Goal: Task Accomplishment & Management: Manage account settings

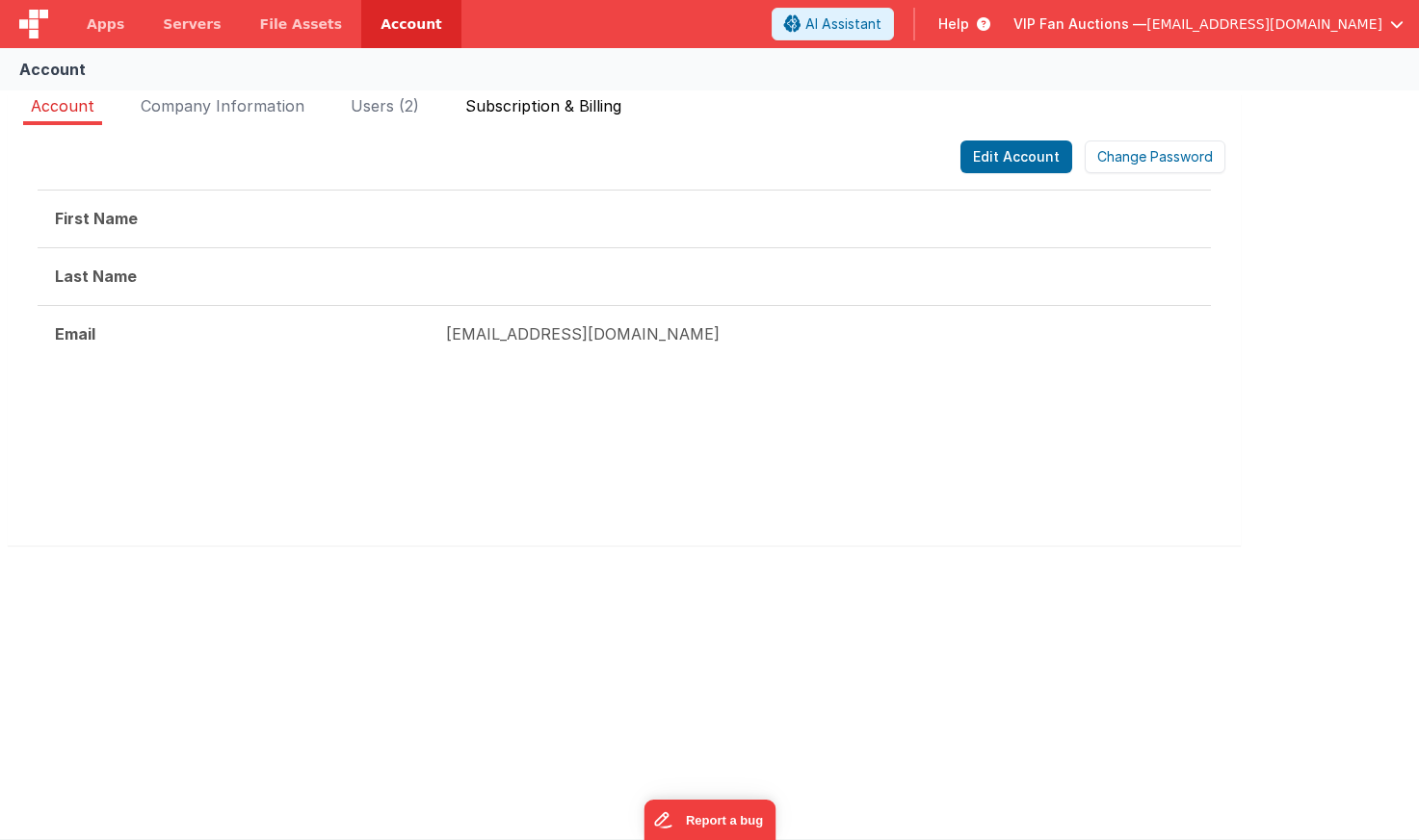
click at [535, 110] on span "Subscription & Billing" at bounding box center [543, 106] width 156 height 19
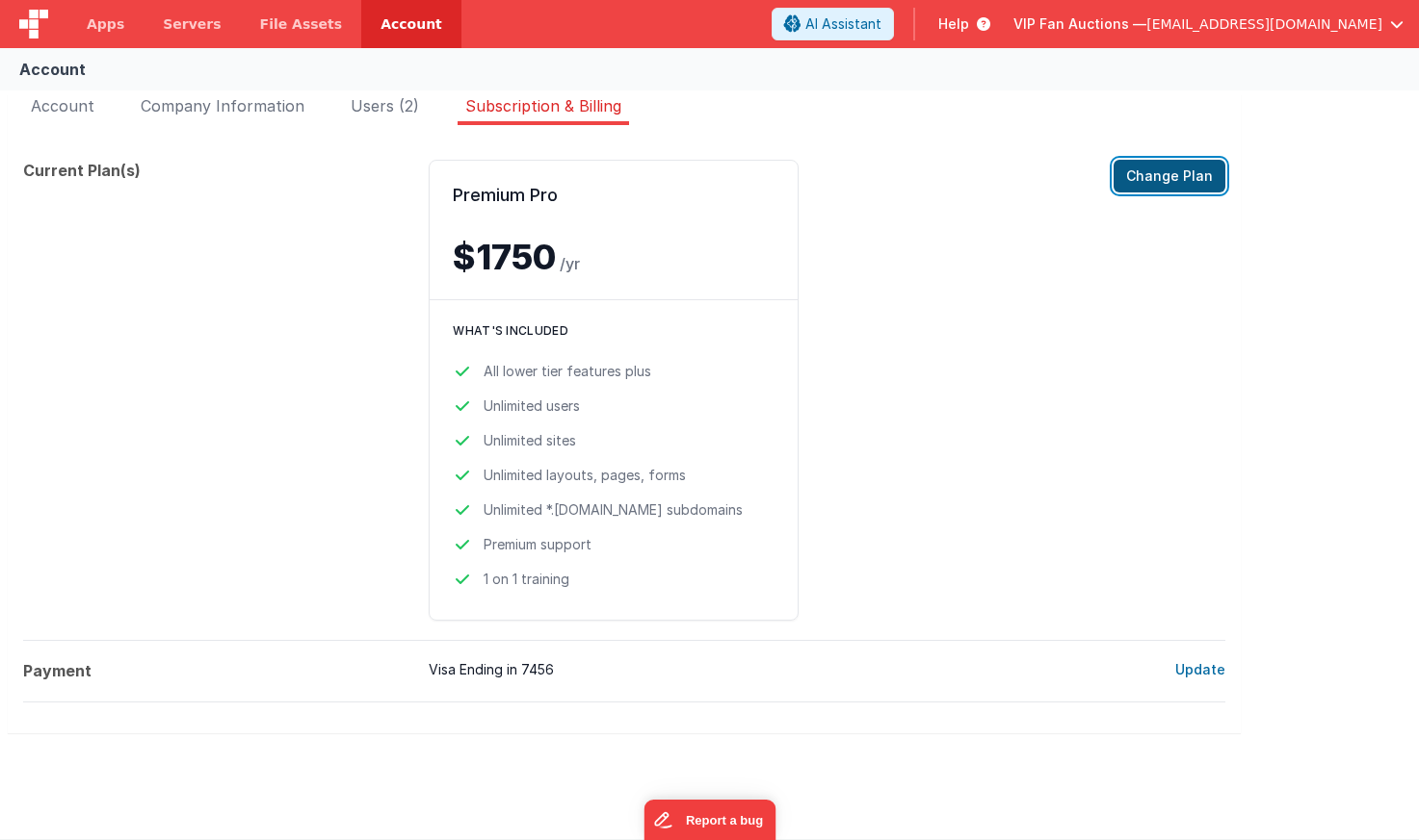
click at [1153, 179] on button "Change Plan" at bounding box center [1169, 176] width 112 height 33
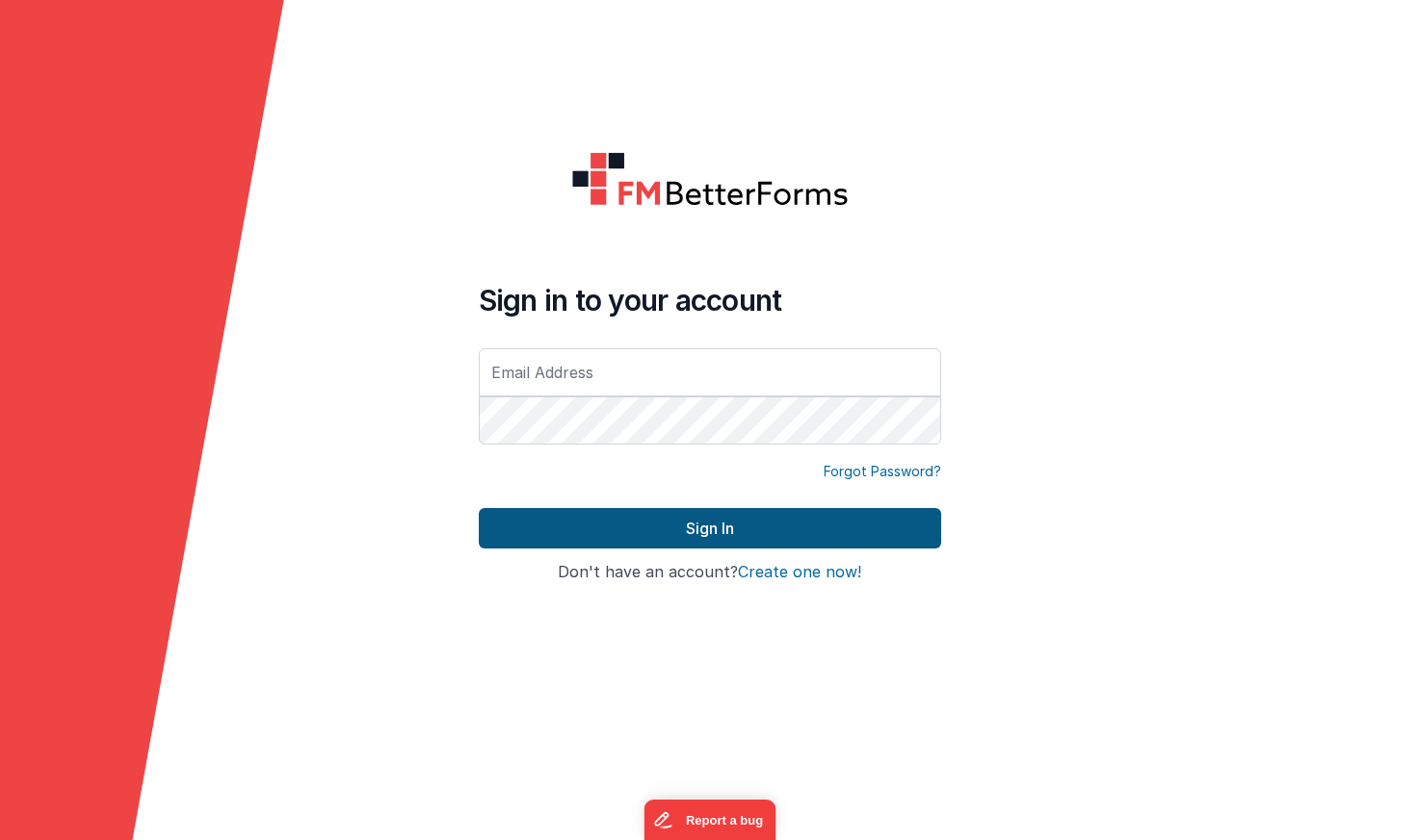
type input "[EMAIL_ADDRESS][DOMAIN_NAME]"
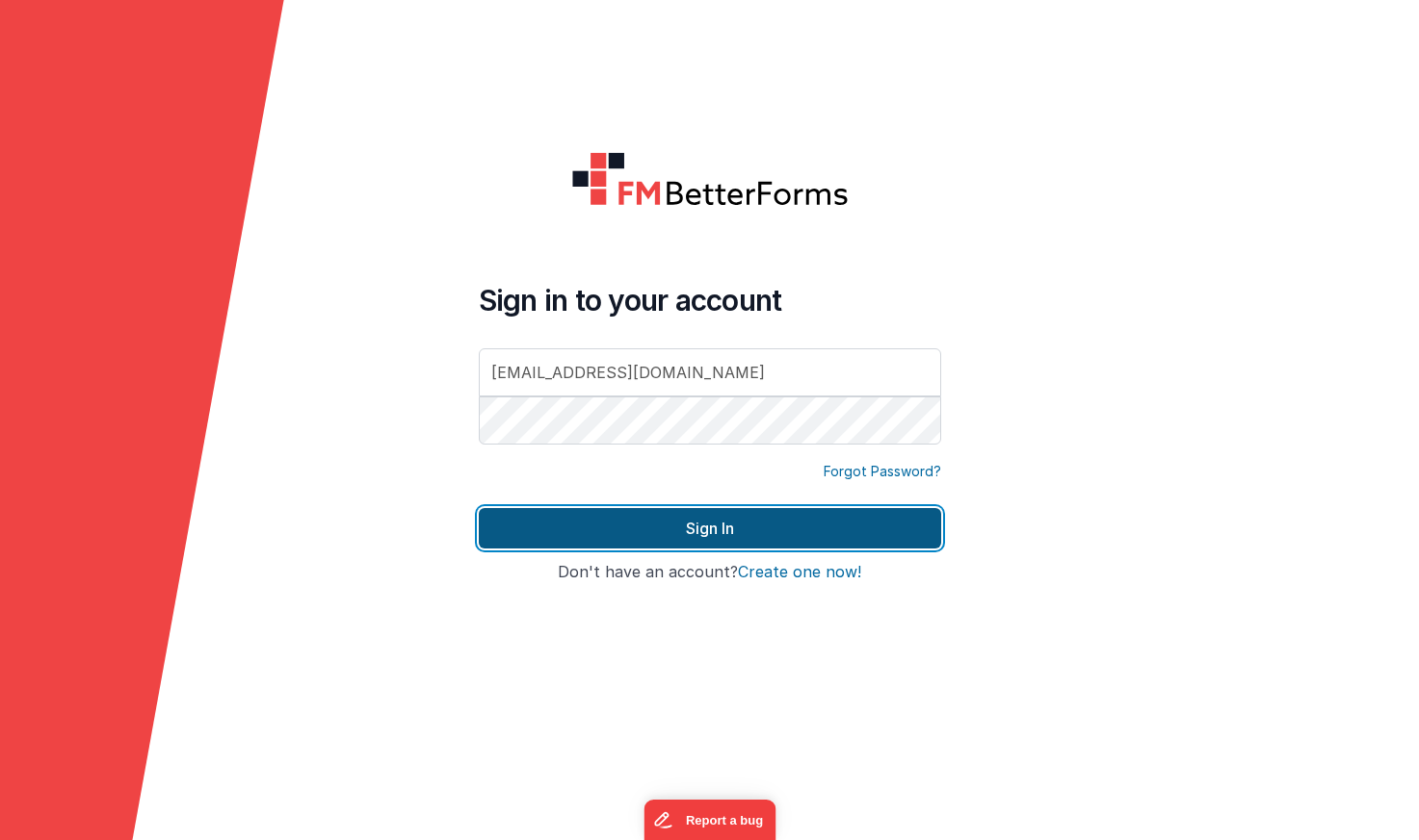
click at [660, 520] on button "Sign In" at bounding box center [709, 529] width 462 height 41
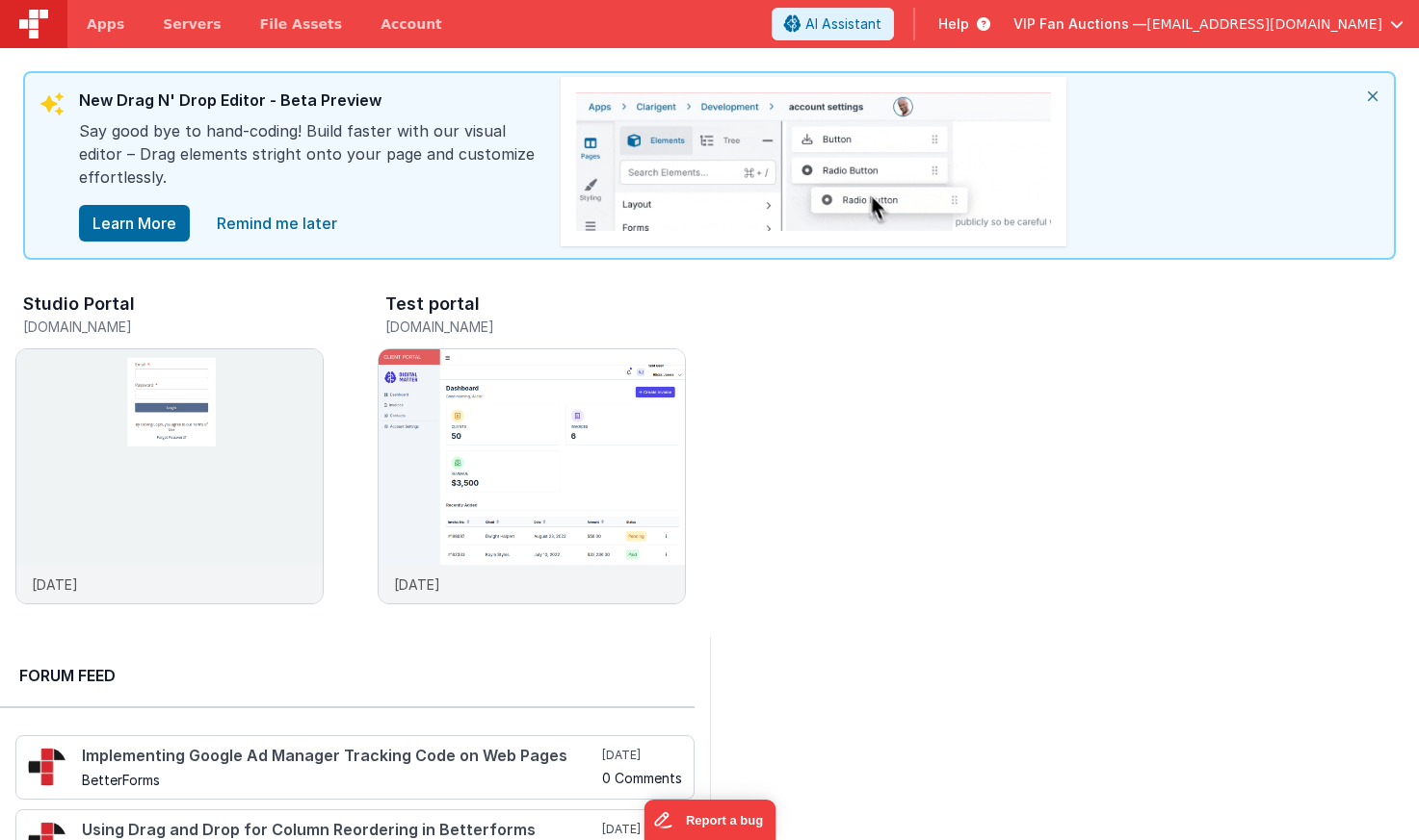
click at [1227, 22] on span "[EMAIL_ADDRESS][DOMAIN_NAME]" at bounding box center [1263, 24] width 236 height 19
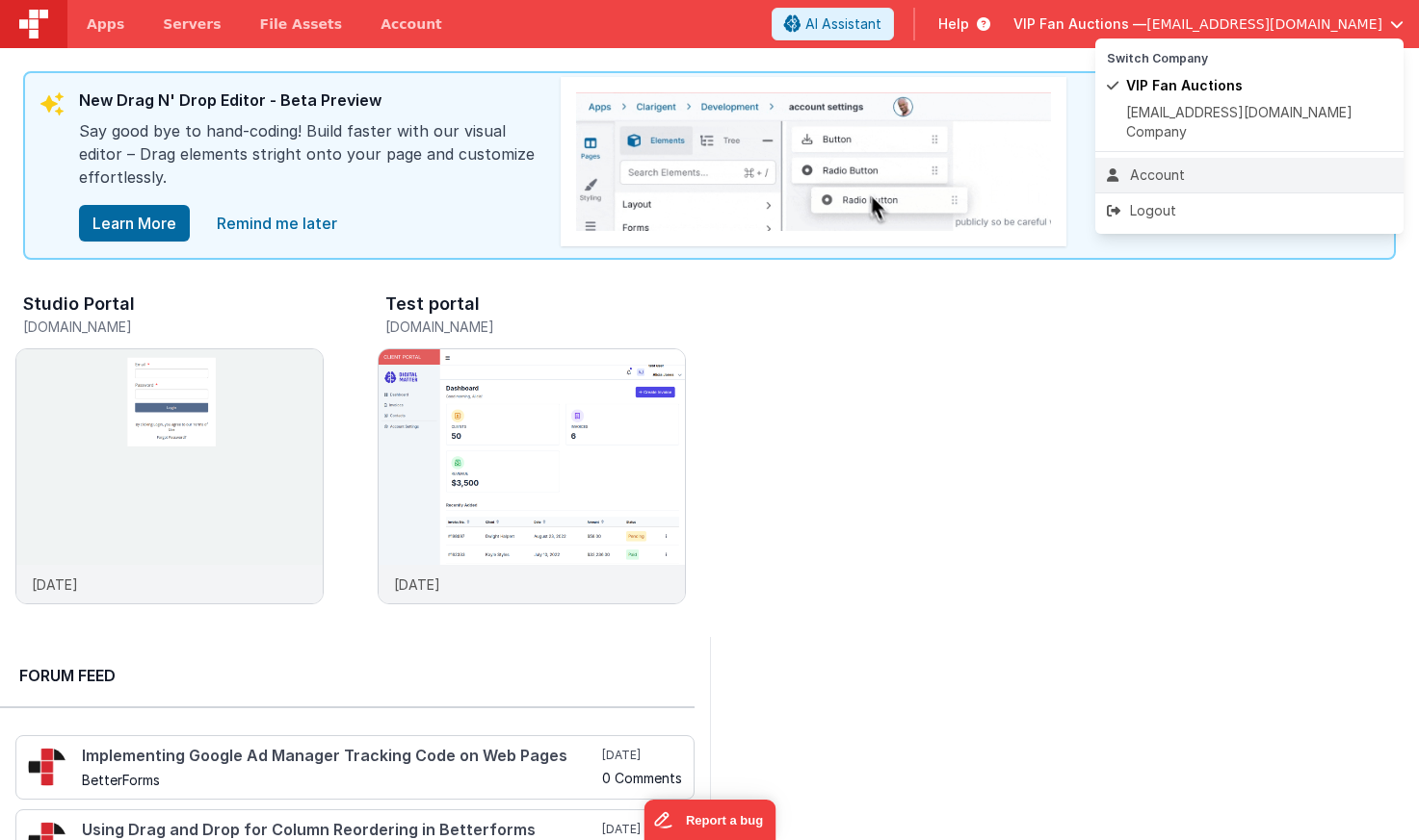
click at [1154, 165] on div "Account" at bounding box center [1249, 175] width 285 height 19
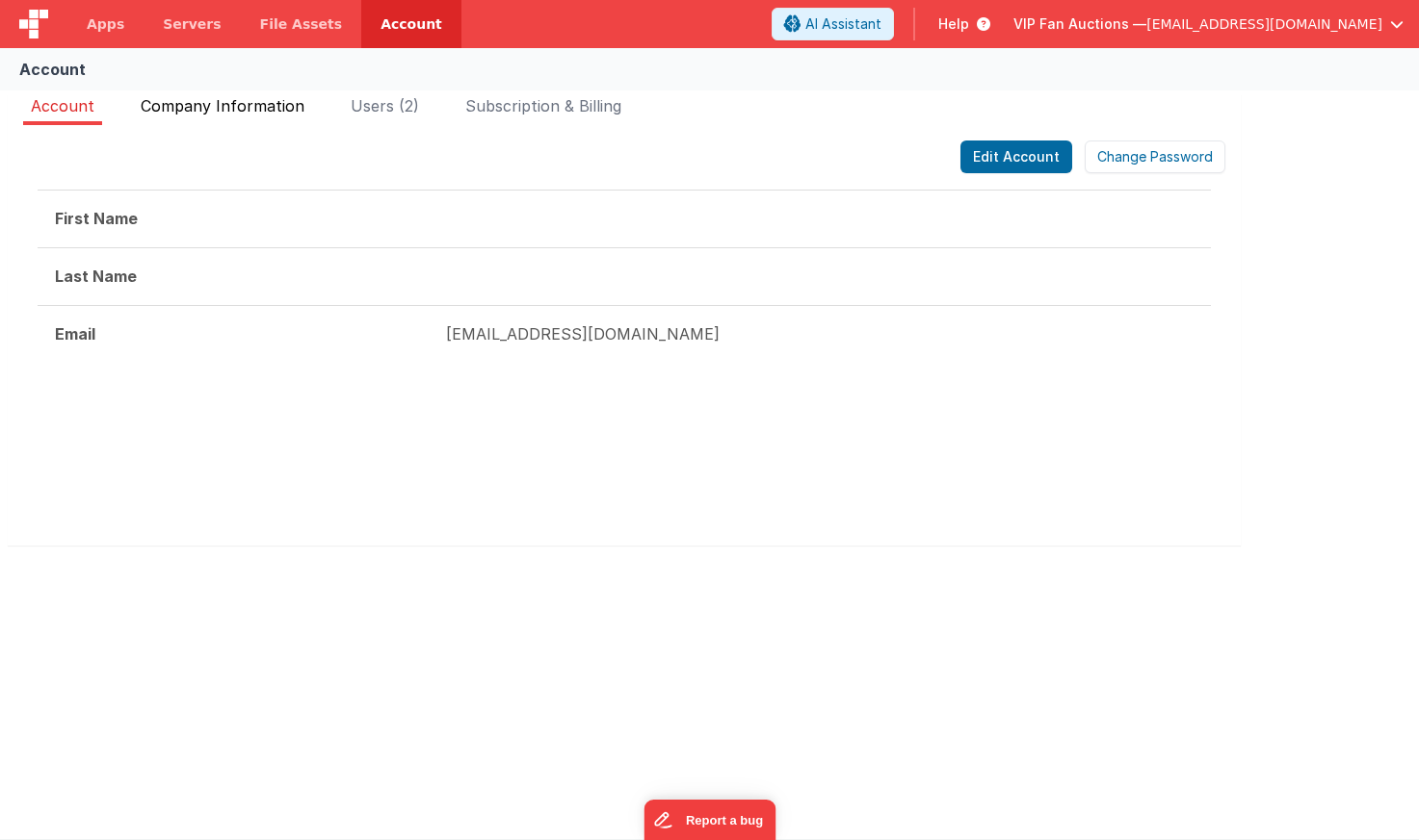
click at [263, 106] on span "Company Information" at bounding box center [223, 106] width 163 height 19
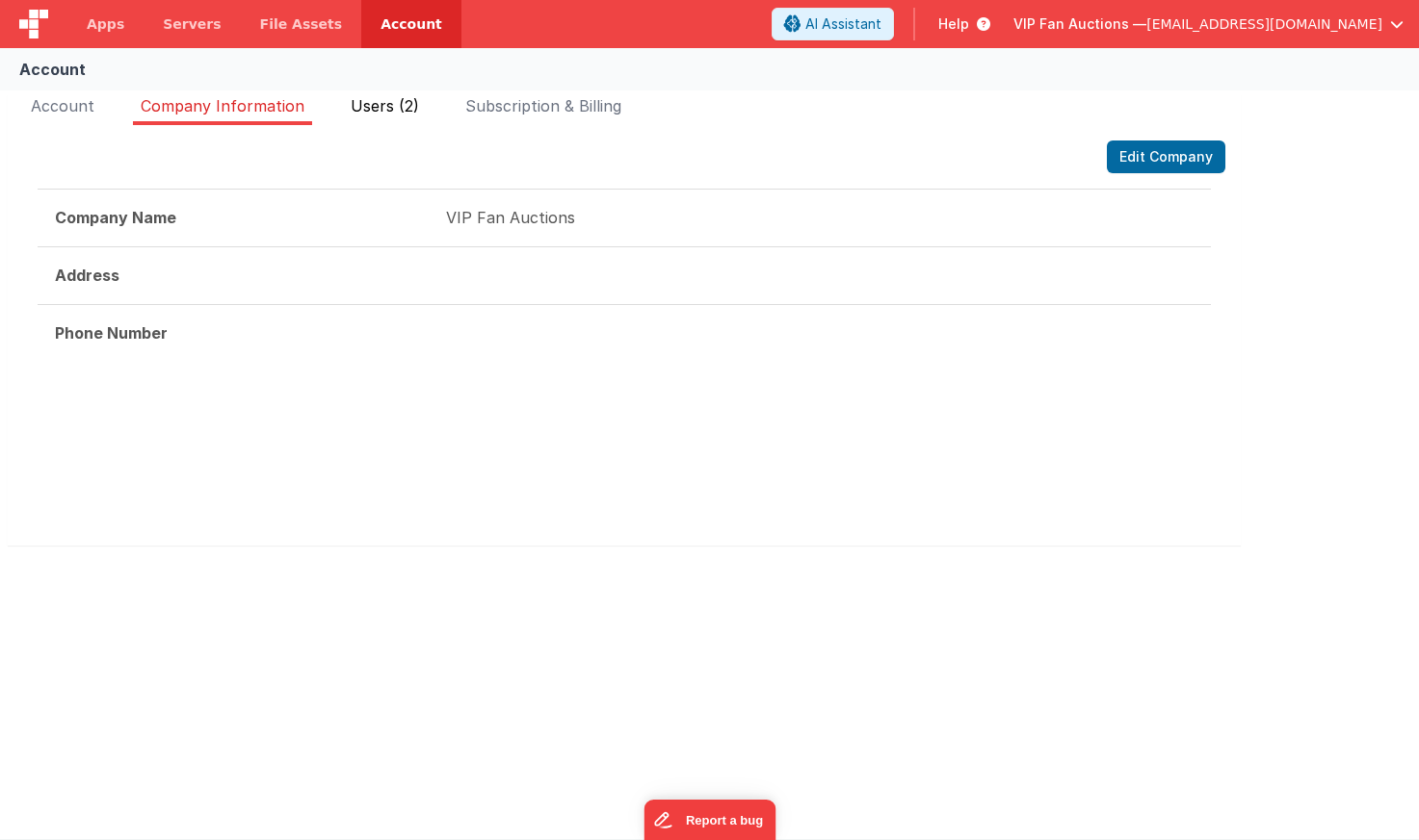
click at [390, 107] on span "Users (2)" at bounding box center [384, 106] width 68 height 19
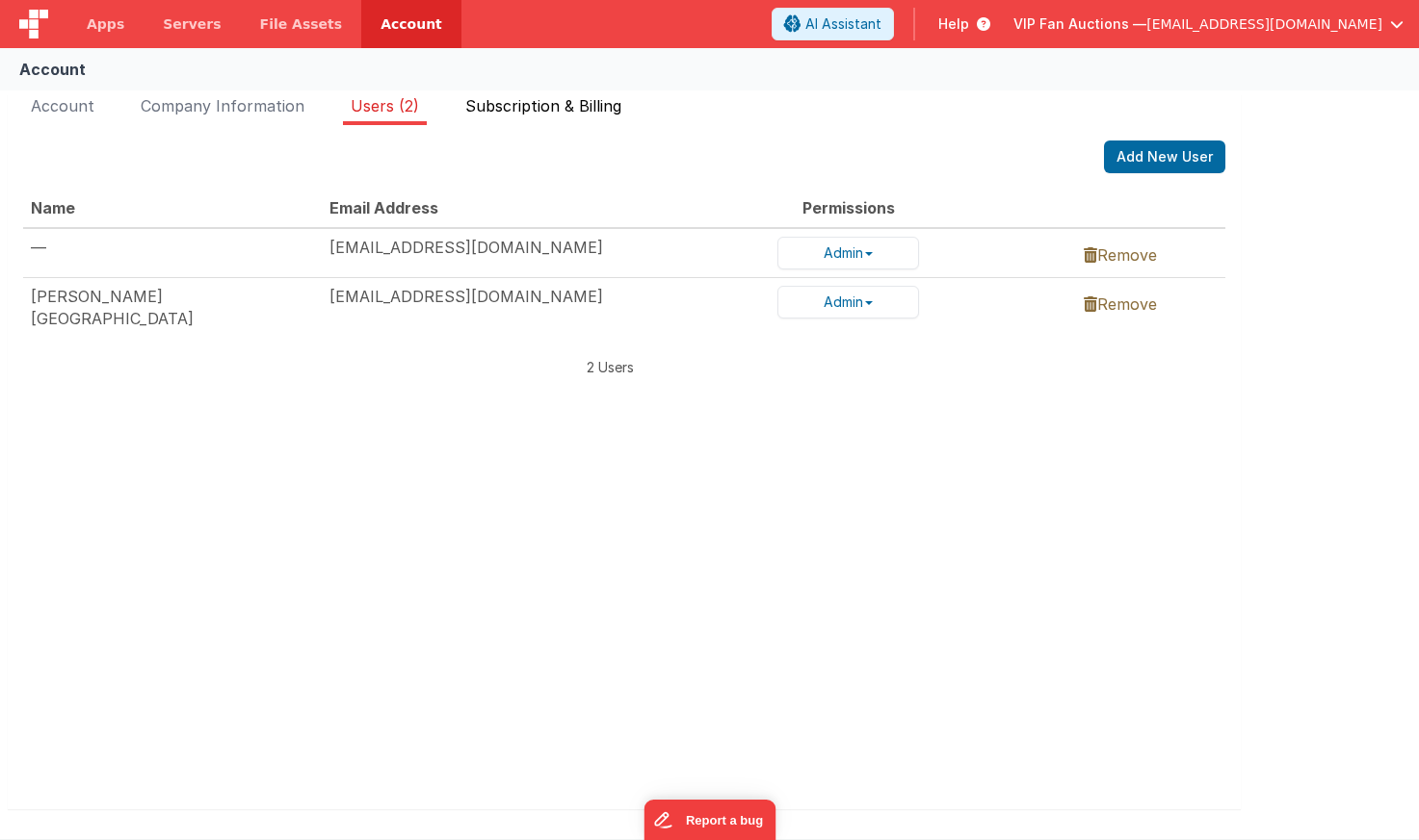
click at [521, 103] on span "Subscription & Billing" at bounding box center [543, 106] width 156 height 19
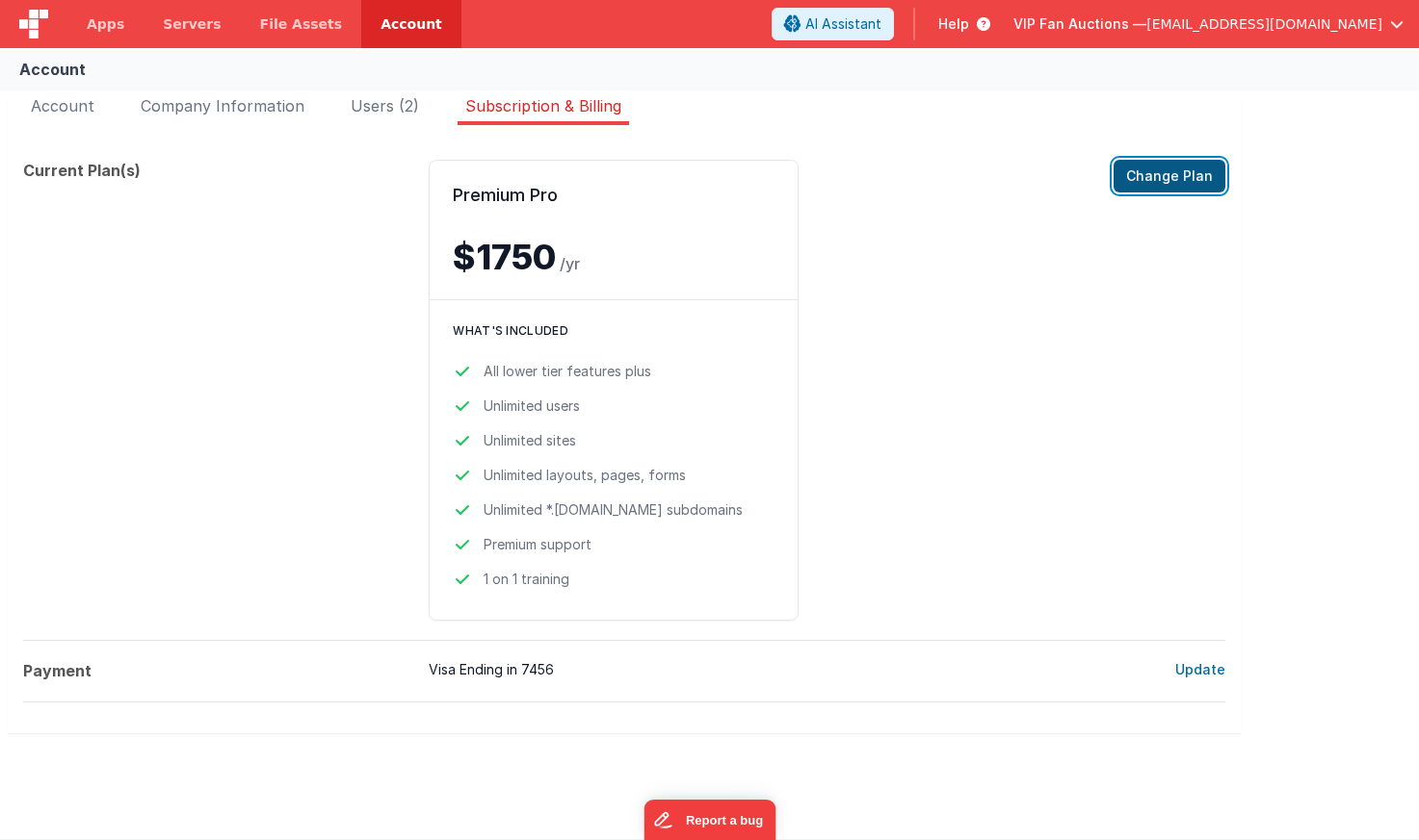
click at [1150, 177] on button "Change Plan" at bounding box center [1169, 176] width 112 height 33
click at [1146, 27] on span "VIP Fan Auctions —" at bounding box center [1080, 24] width 133 height 19
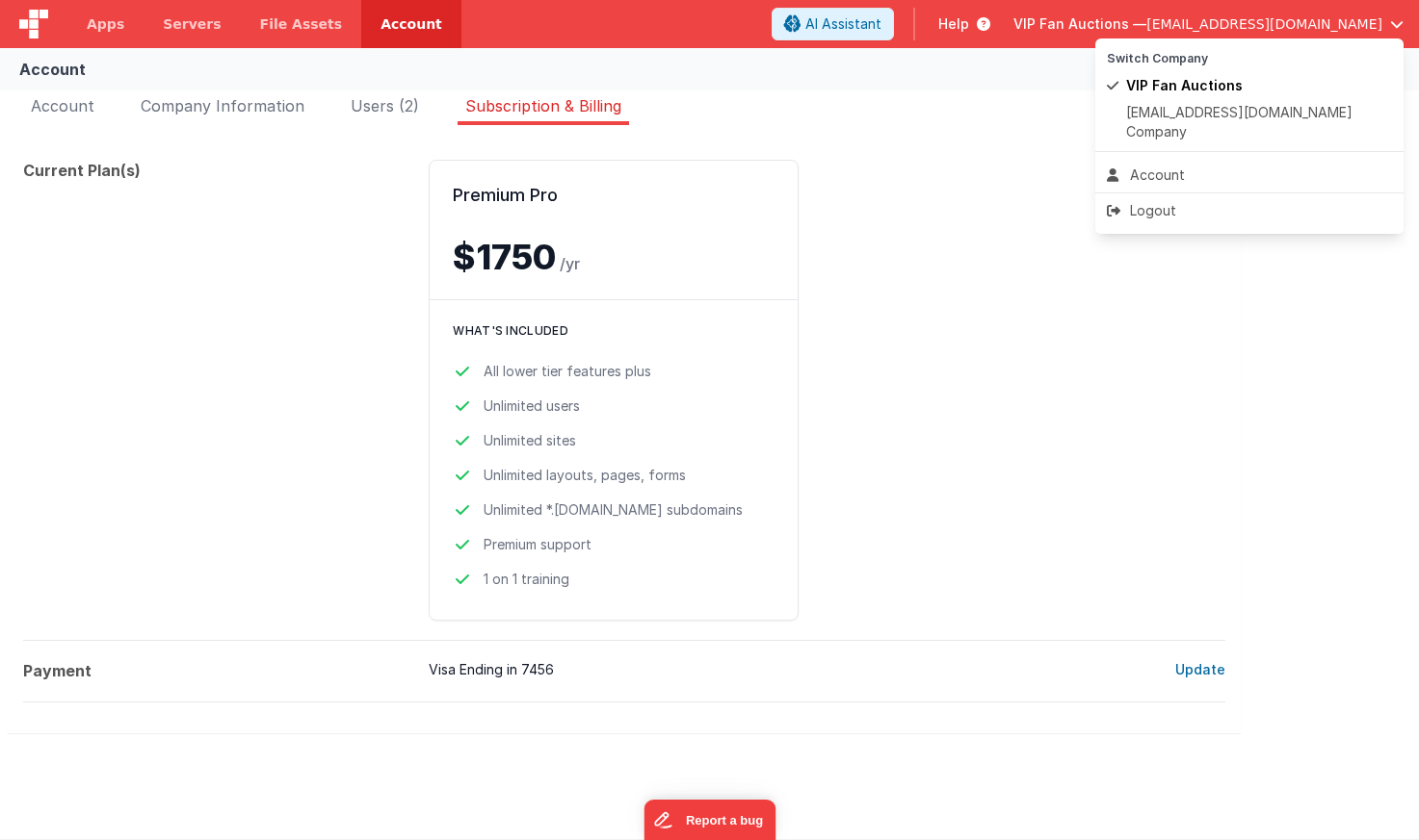
click at [905, 338] on button at bounding box center [709, 420] width 1419 height 840
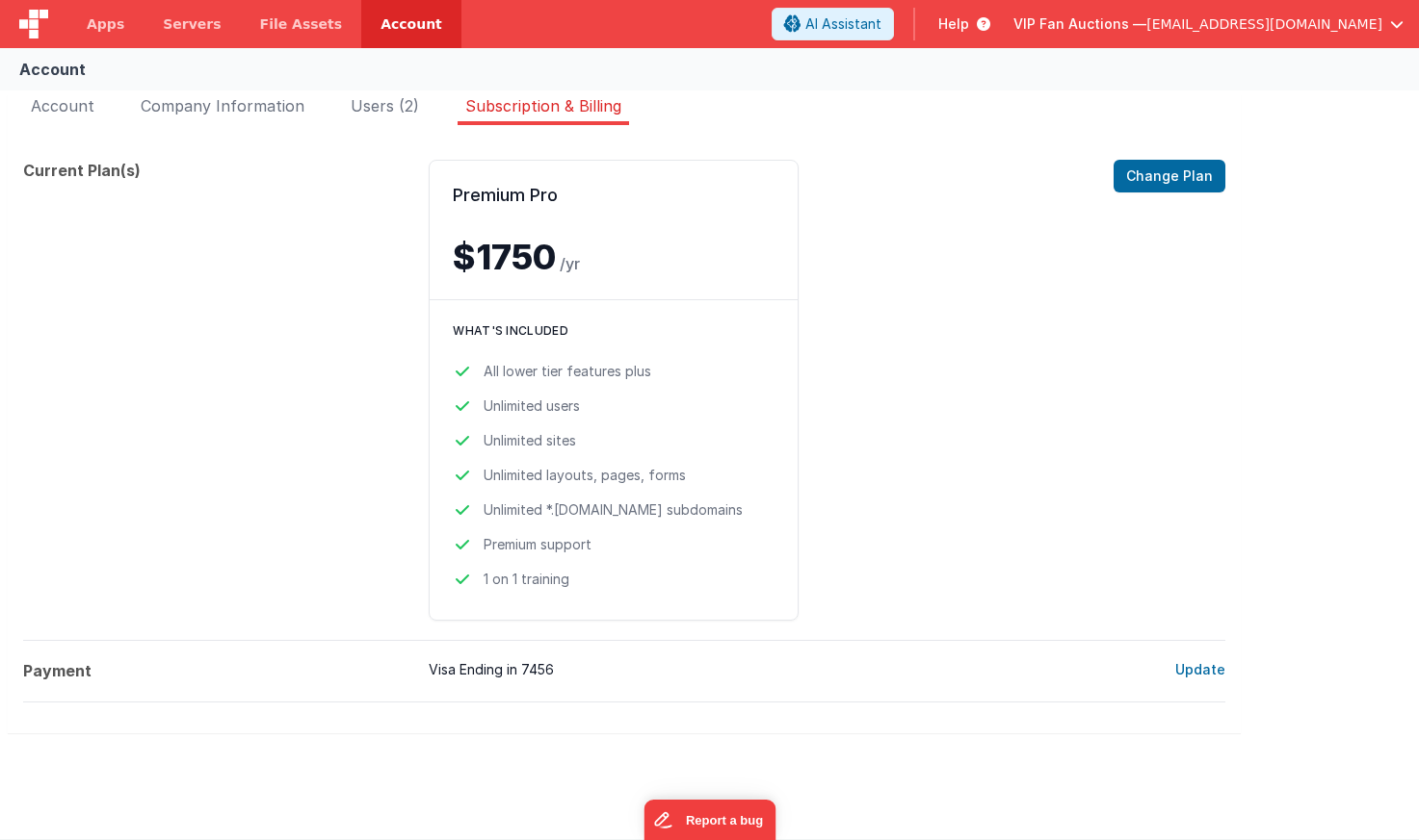
click at [1127, 26] on span "VIP Fan Auctions —" at bounding box center [1080, 24] width 133 height 19
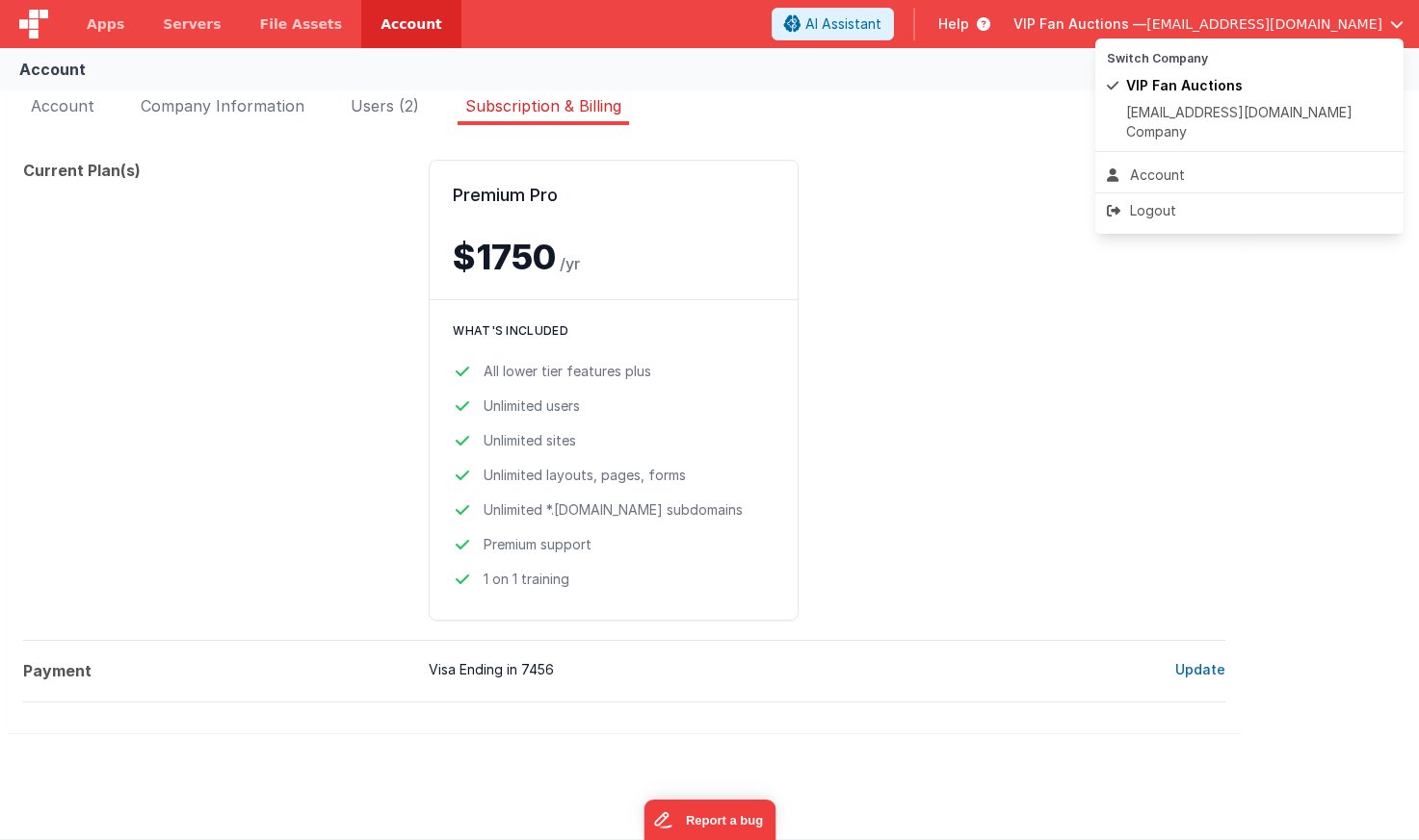
click at [959, 346] on button at bounding box center [709, 420] width 1419 height 840
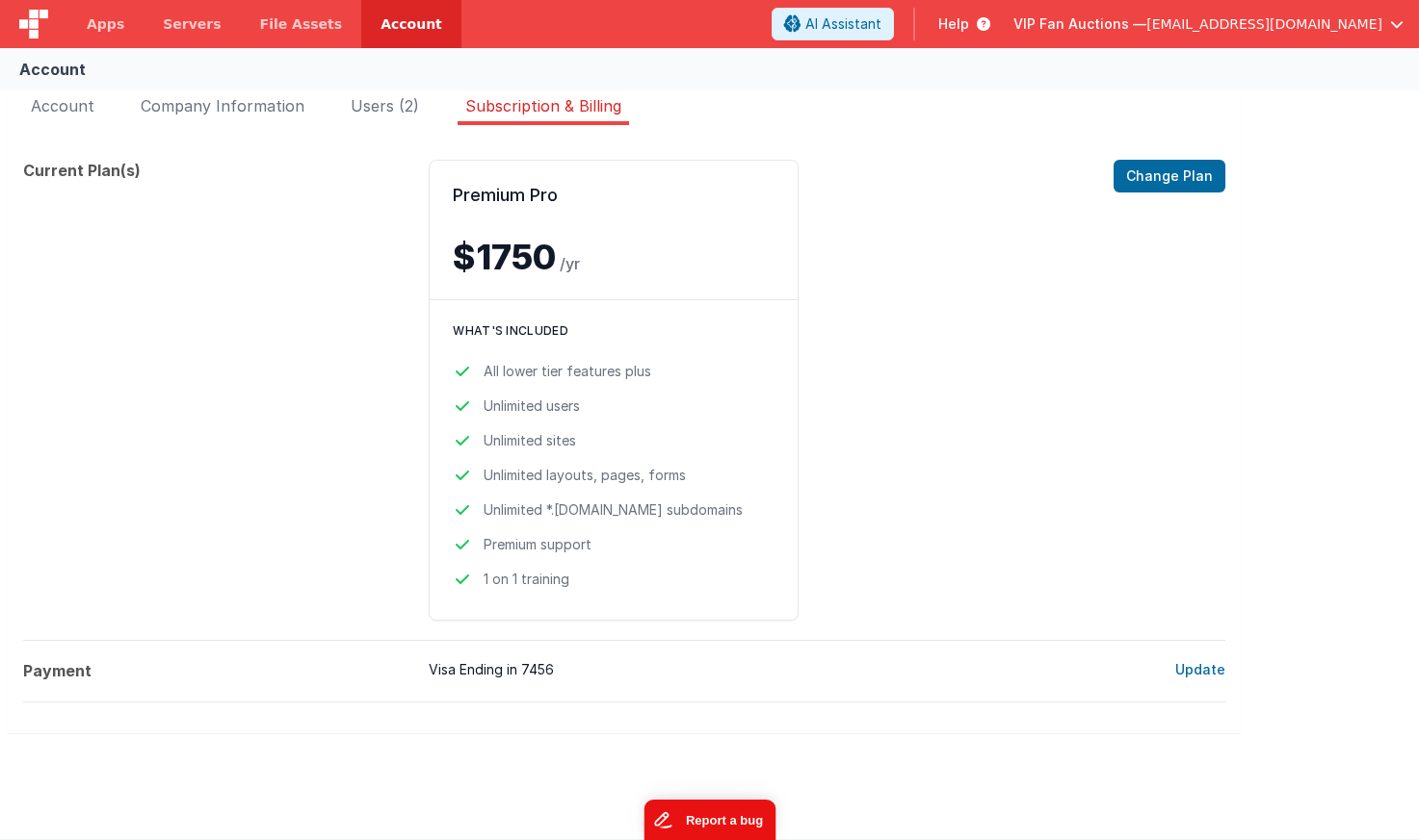
click at [718, 816] on button "Report a bug" at bounding box center [709, 821] width 132 height 41
click at [115, 26] on span "Apps" at bounding box center [105, 24] width 38 height 19
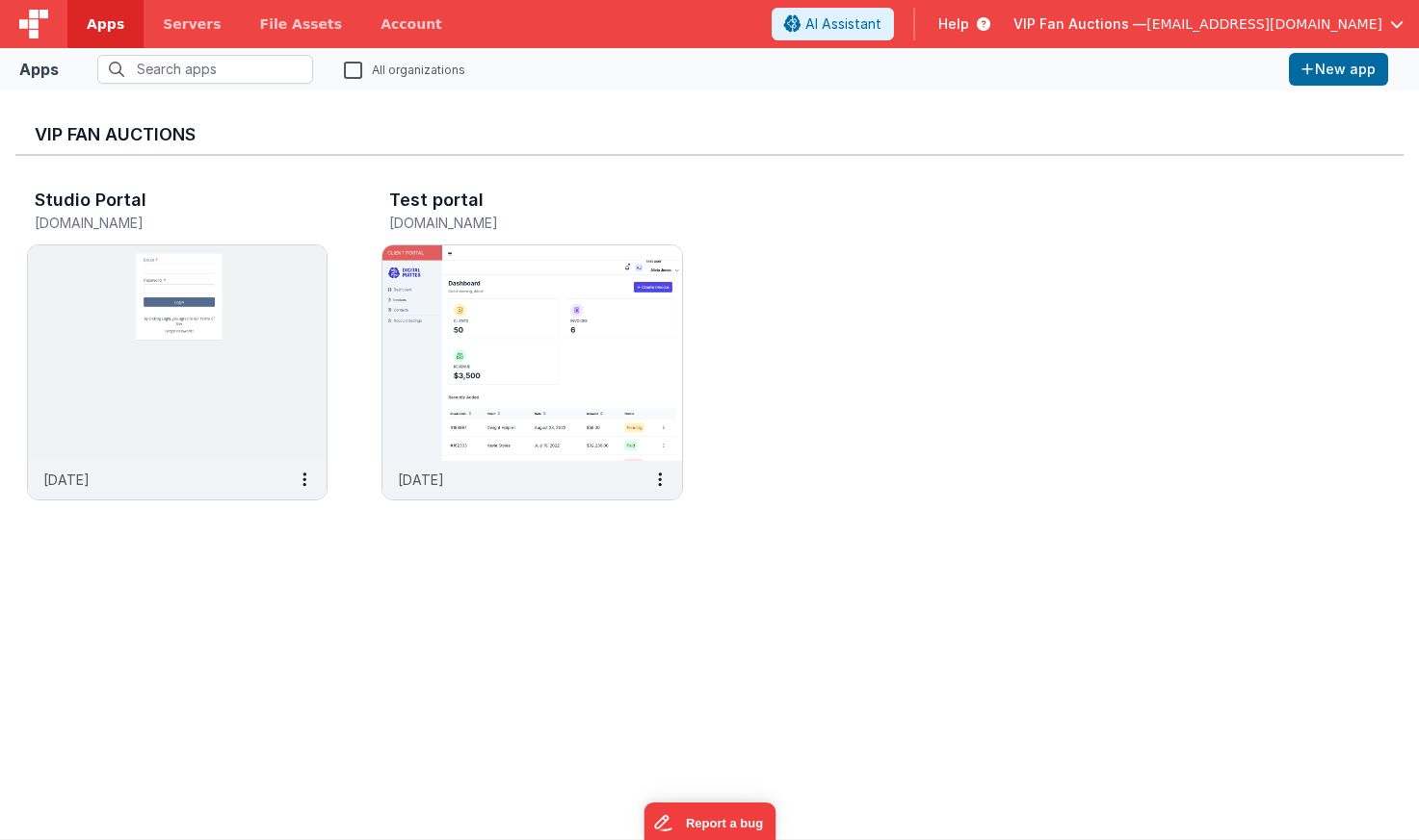
click at [969, 27] on span "Help" at bounding box center [953, 24] width 31 height 19
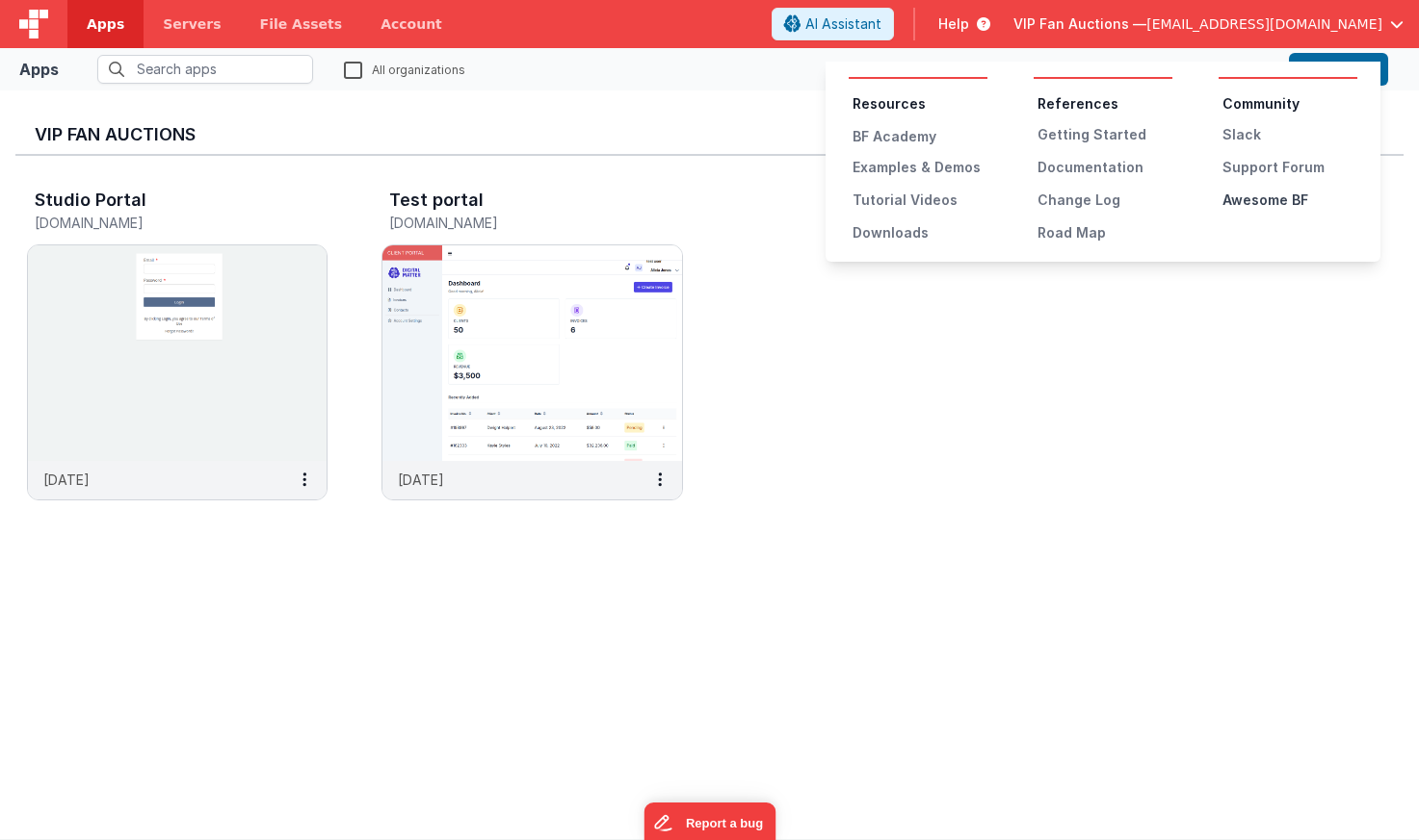
click at [1258, 199] on div "Awesome BF" at bounding box center [1290, 200] width 135 height 19
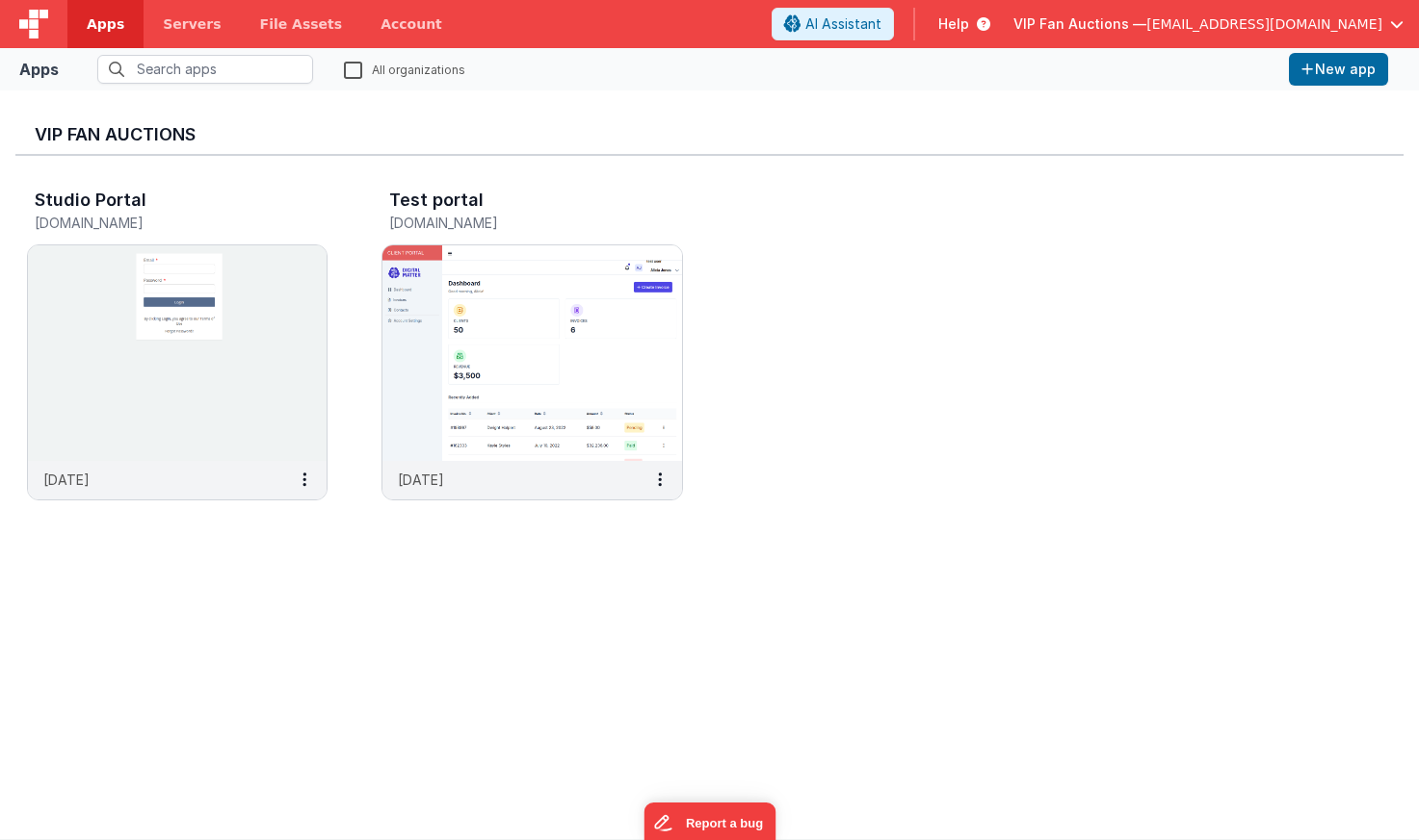
click at [990, 22] on icon at bounding box center [979, 24] width 21 height 19
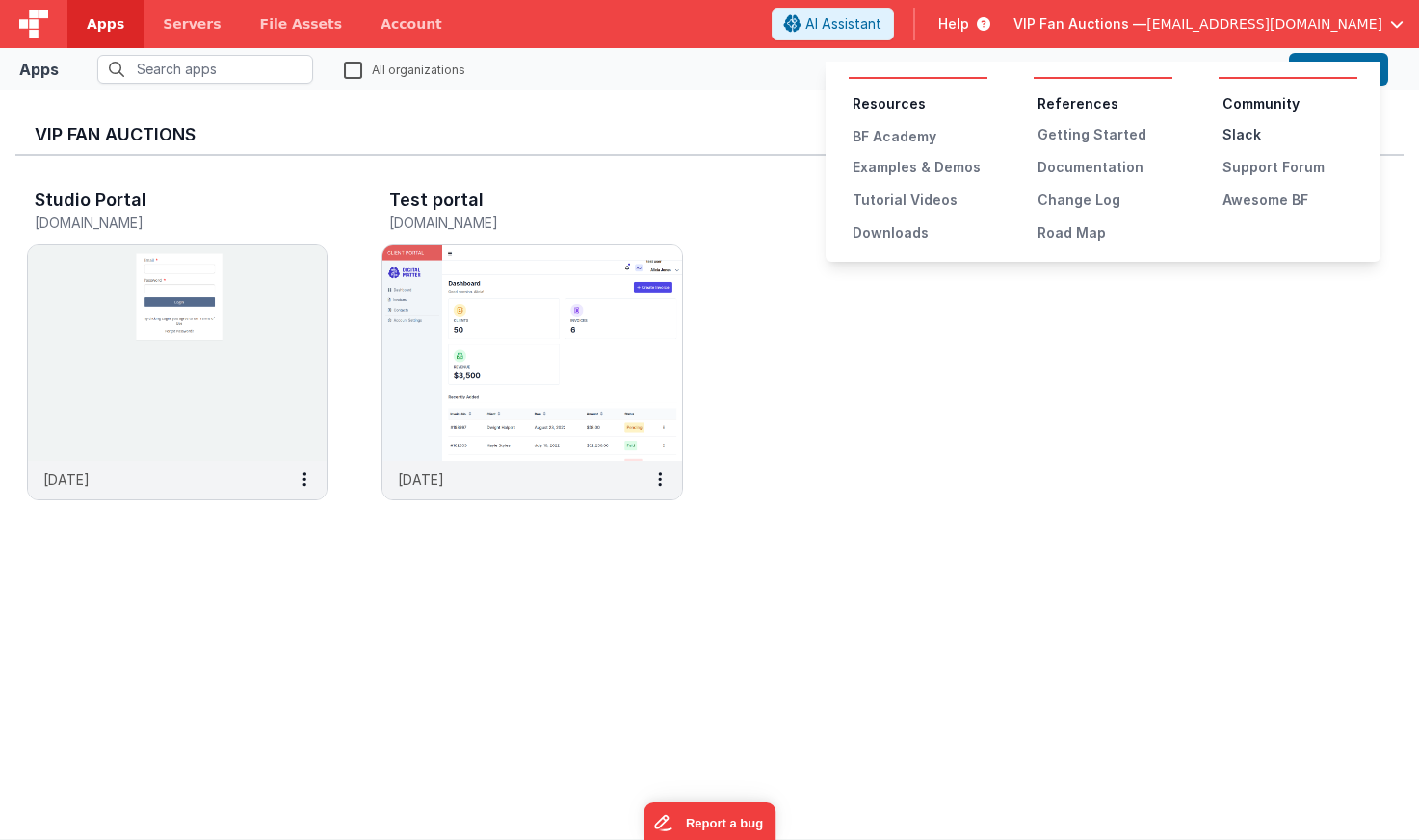
click at [1246, 140] on div "Slack" at bounding box center [1290, 135] width 135 height 19
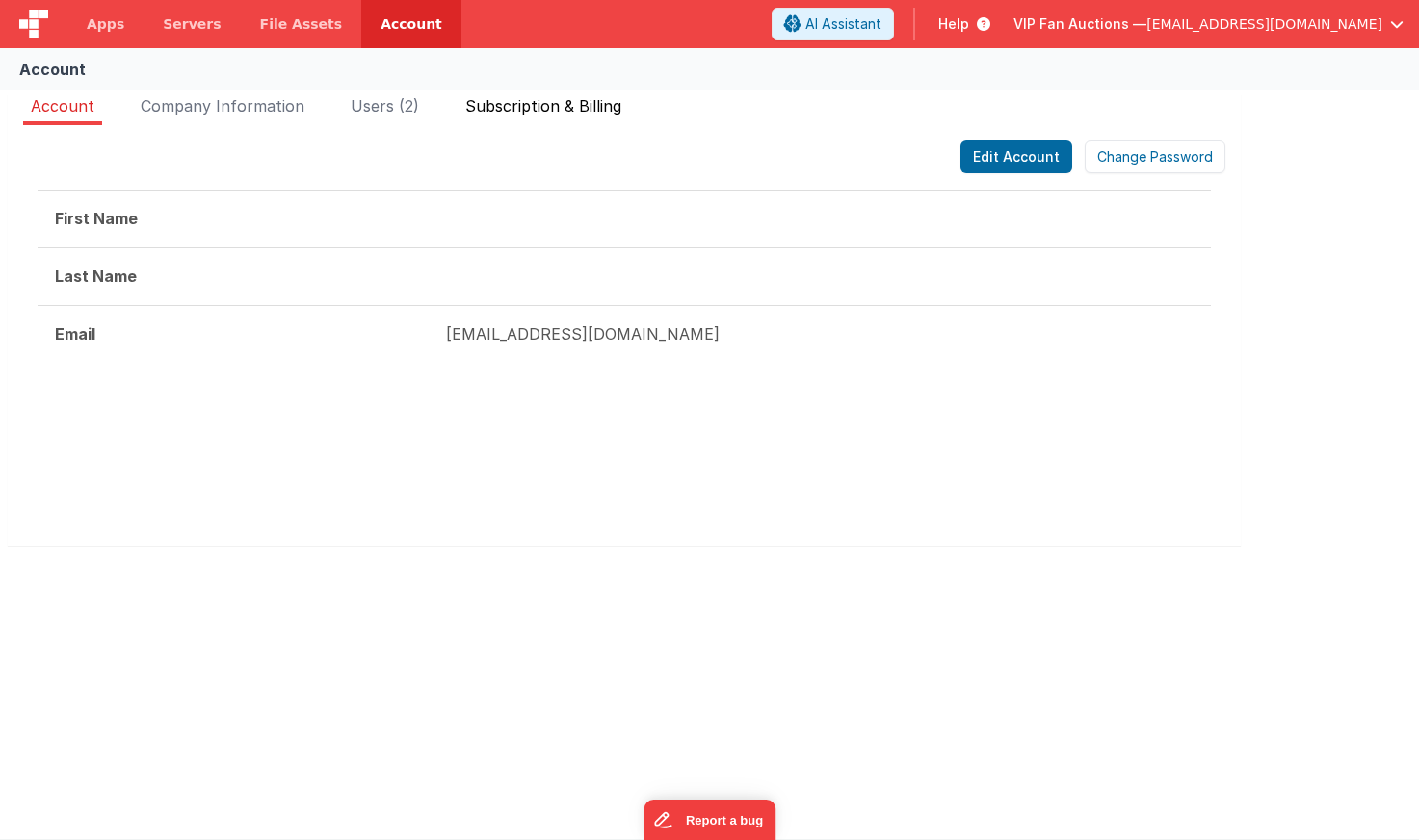
click at [550, 109] on span "Subscription & Billing" at bounding box center [543, 106] width 156 height 19
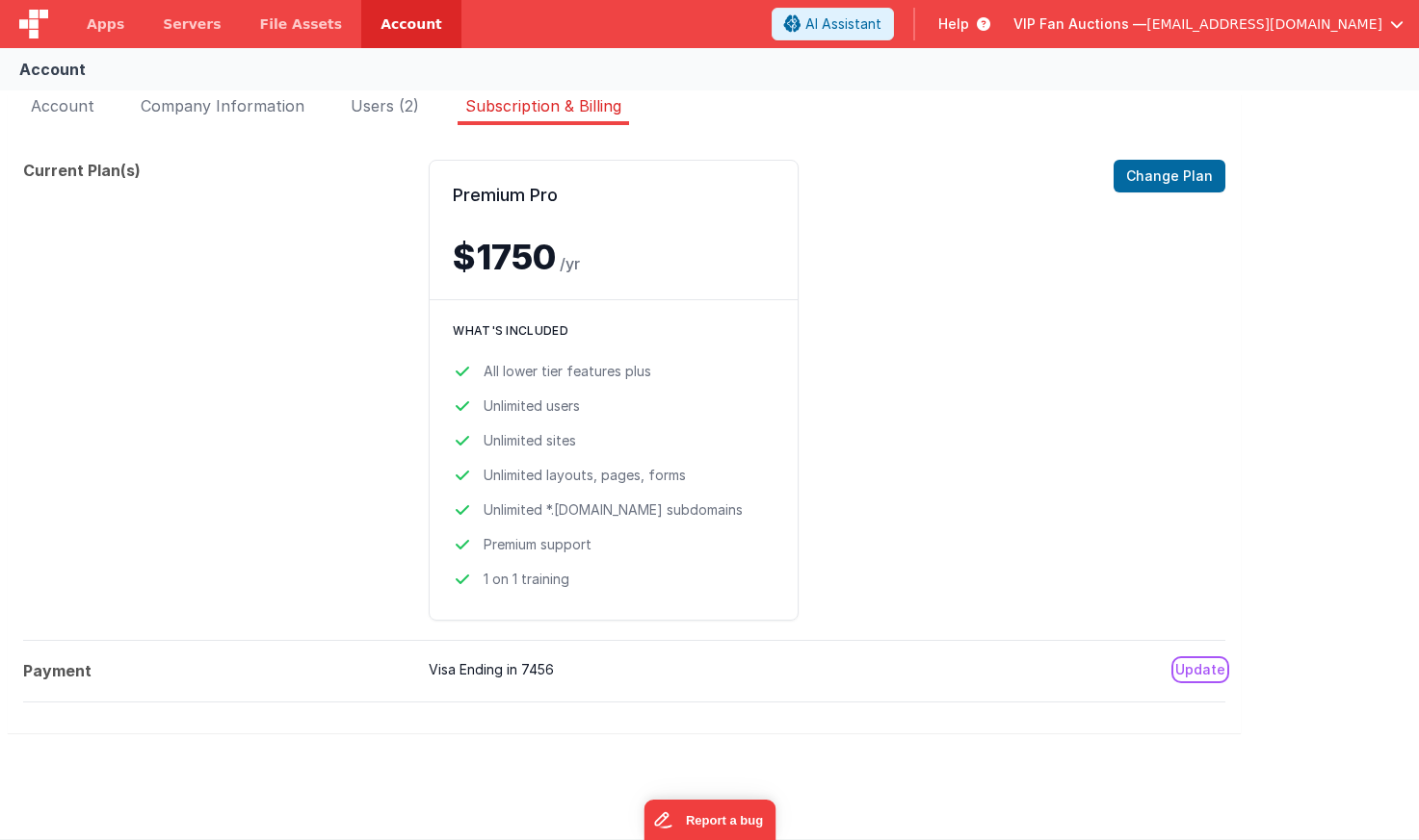
click at [1194, 669] on button "Update" at bounding box center [1199, 670] width 50 height 19
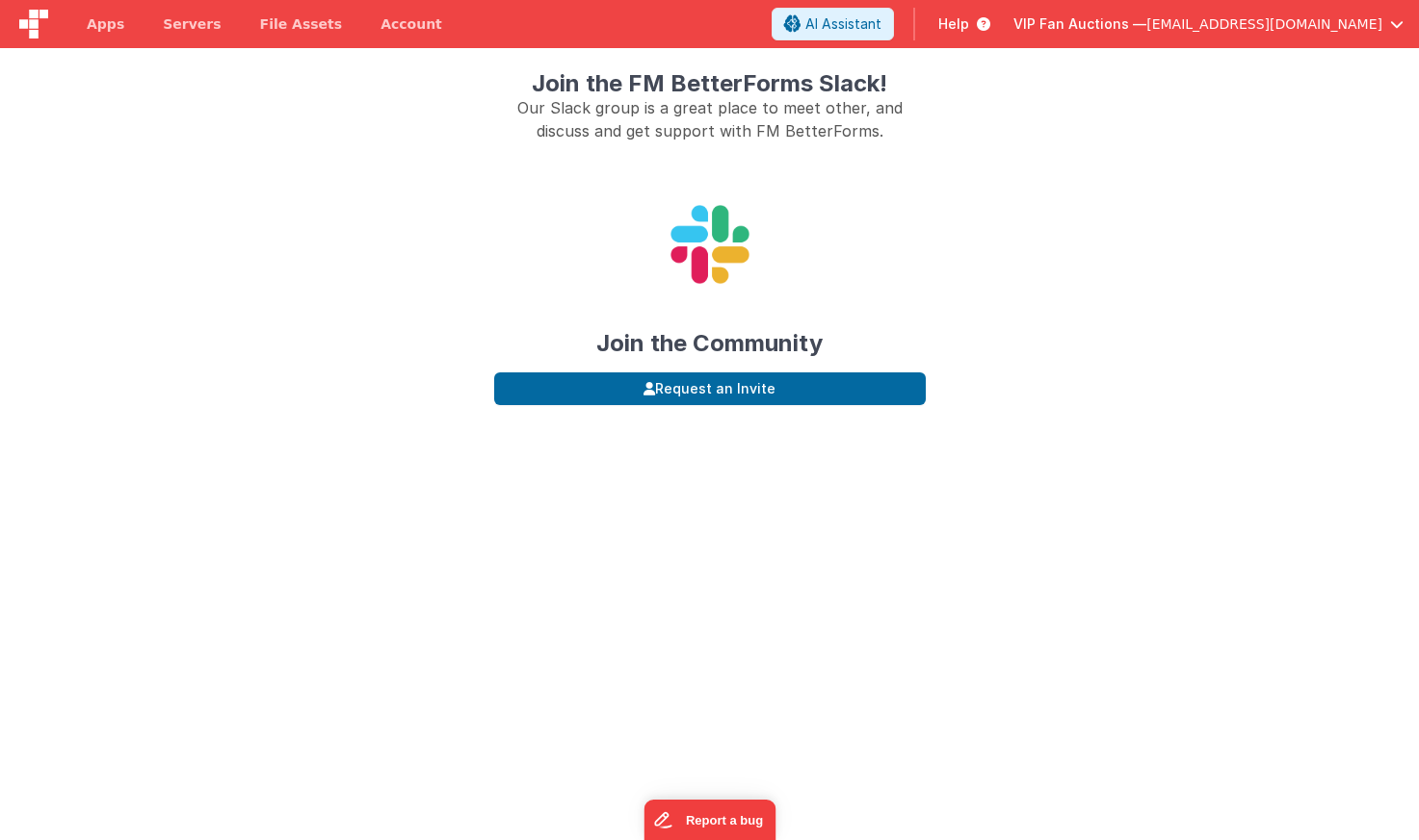
click at [1146, 22] on span "VIP Fan Auctions —" at bounding box center [1080, 24] width 133 height 19
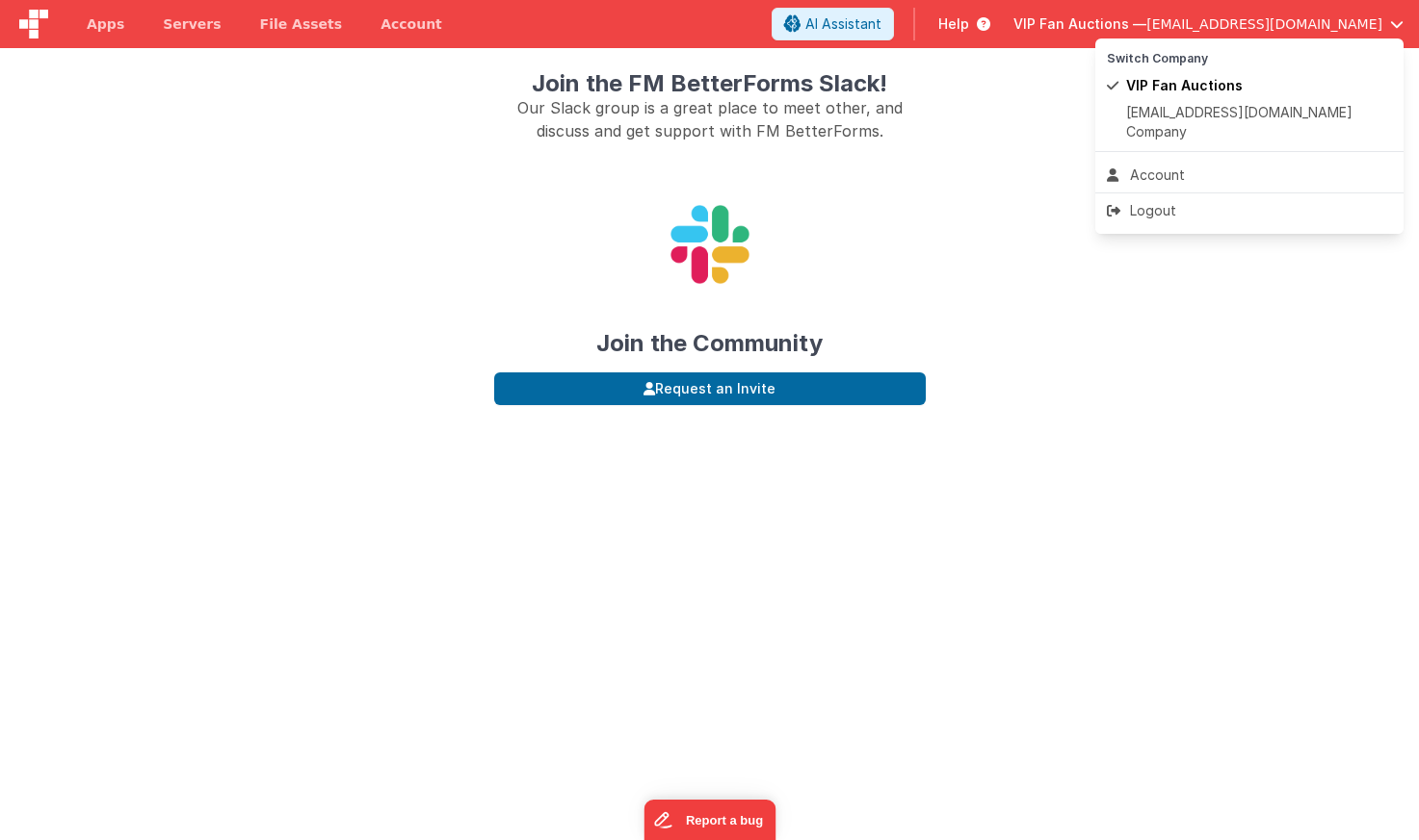
click at [1014, 28] on button at bounding box center [709, 420] width 1419 height 840
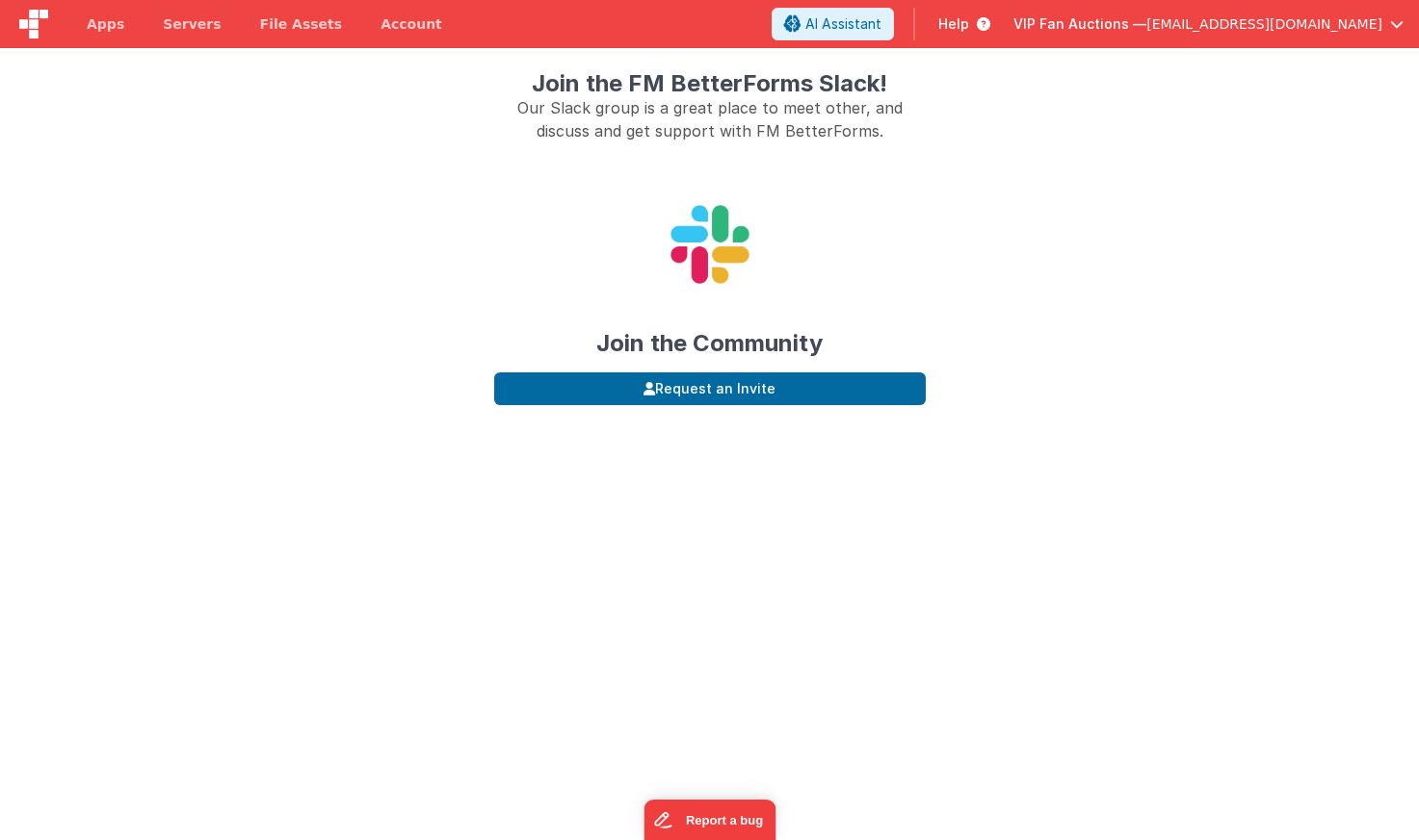
click at [969, 23] on span "Help" at bounding box center [953, 24] width 31 height 19
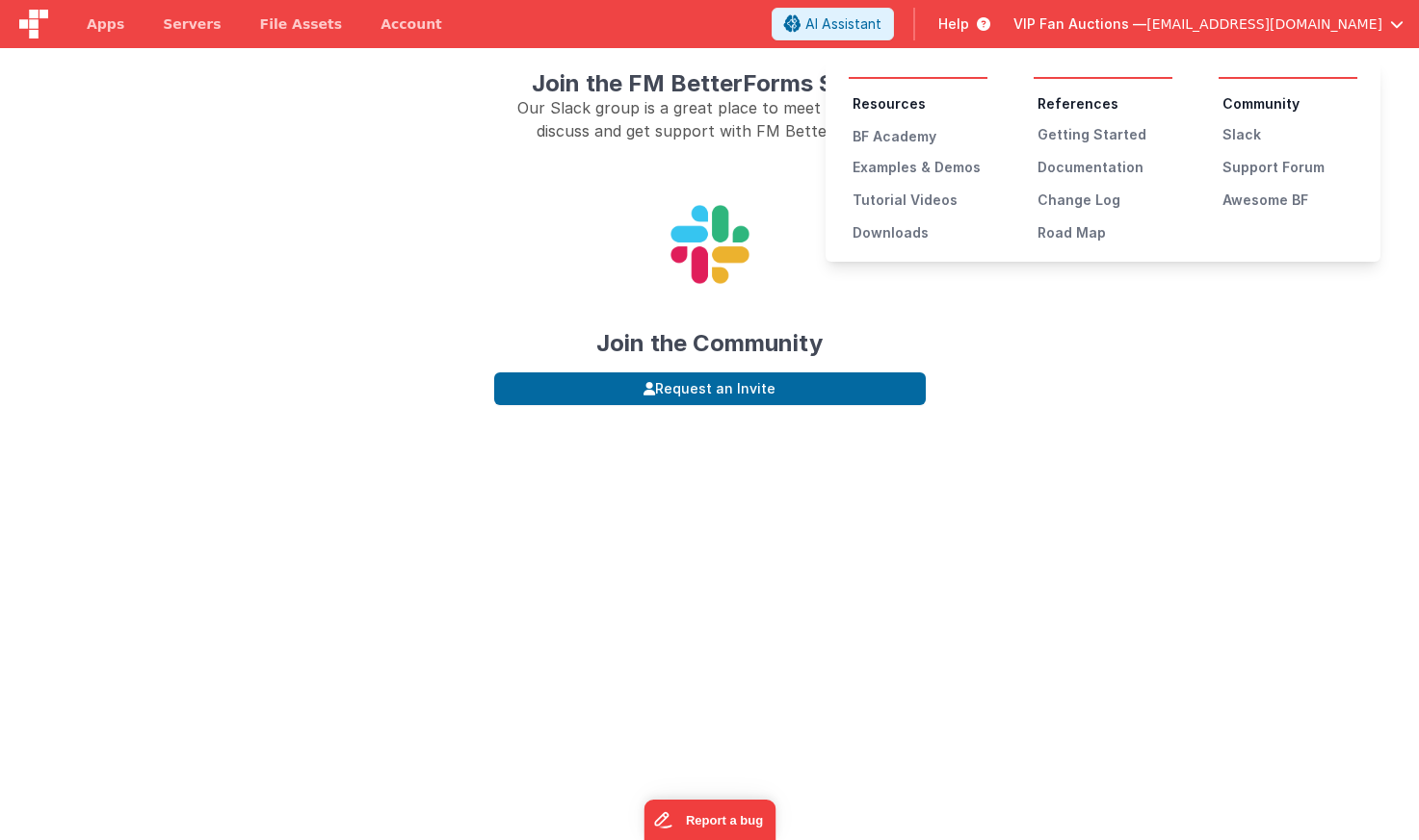
click at [1252, 100] on li "Community" at bounding box center [1290, 104] width 135 height 19
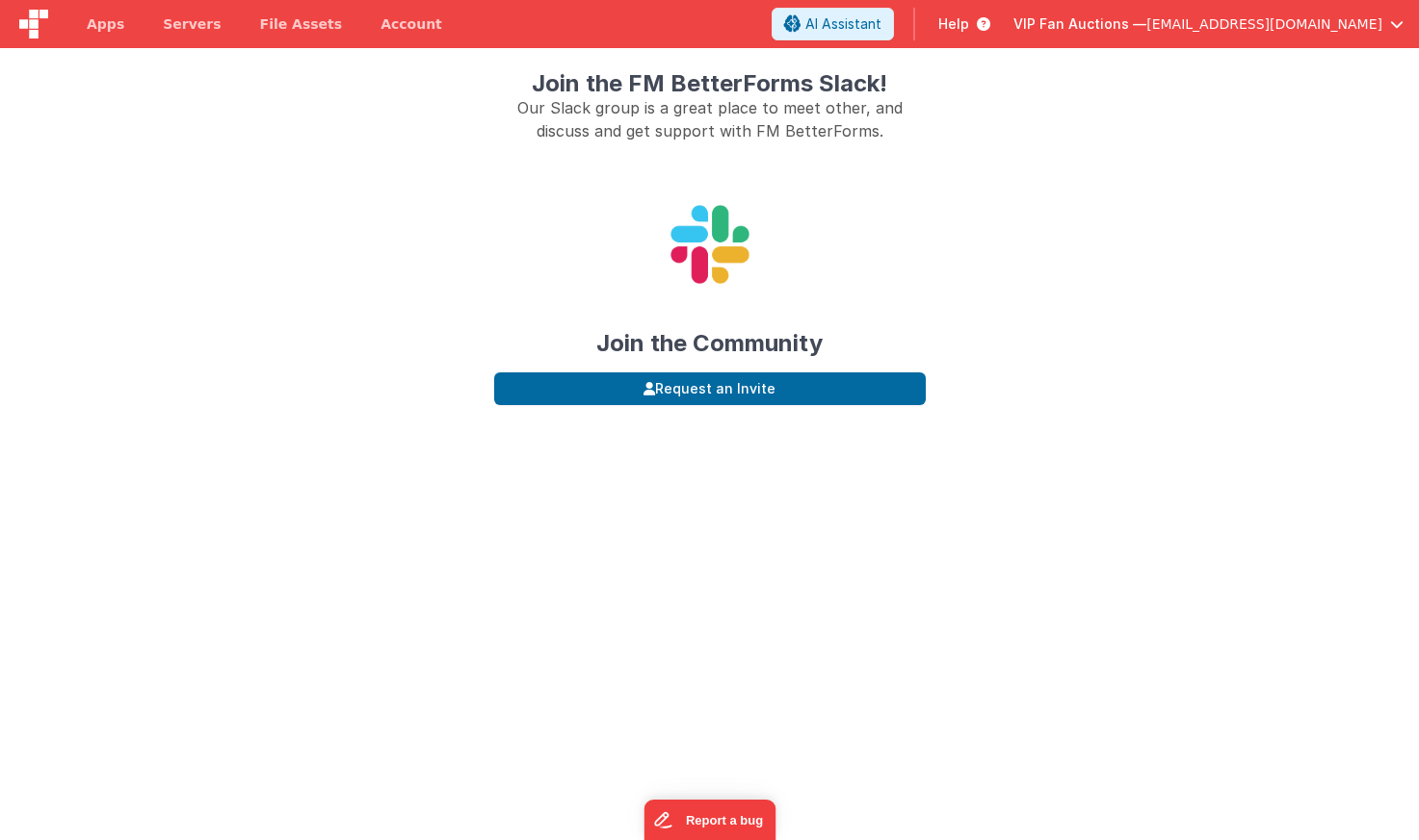
click at [990, 18] on icon at bounding box center [979, 24] width 21 height 19
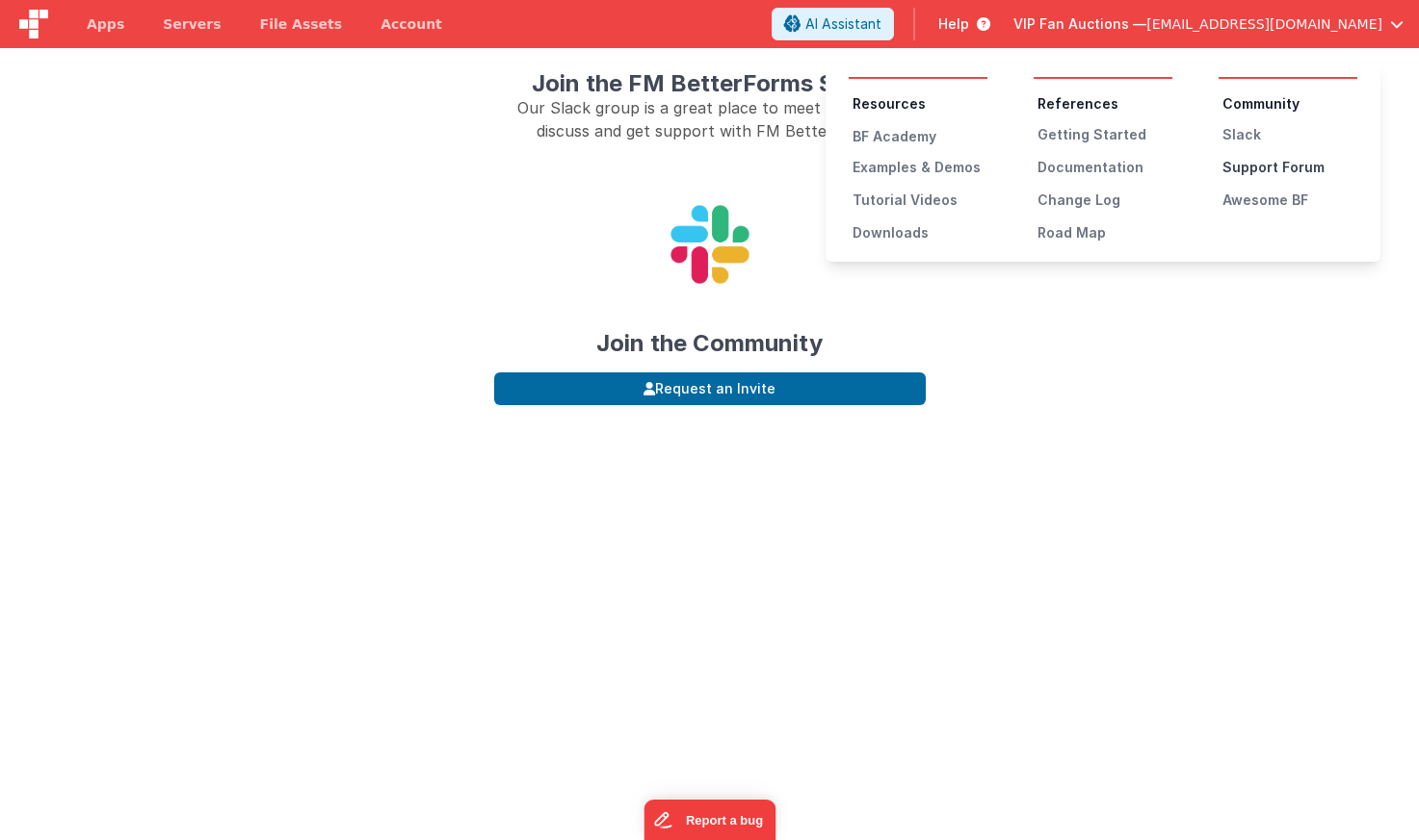
click at [1262, 161] on div "Support Forum" at bounding box center [1290, 167] width 135 height 19
